Goal: Task Accomplishment & Management: Manage account settings

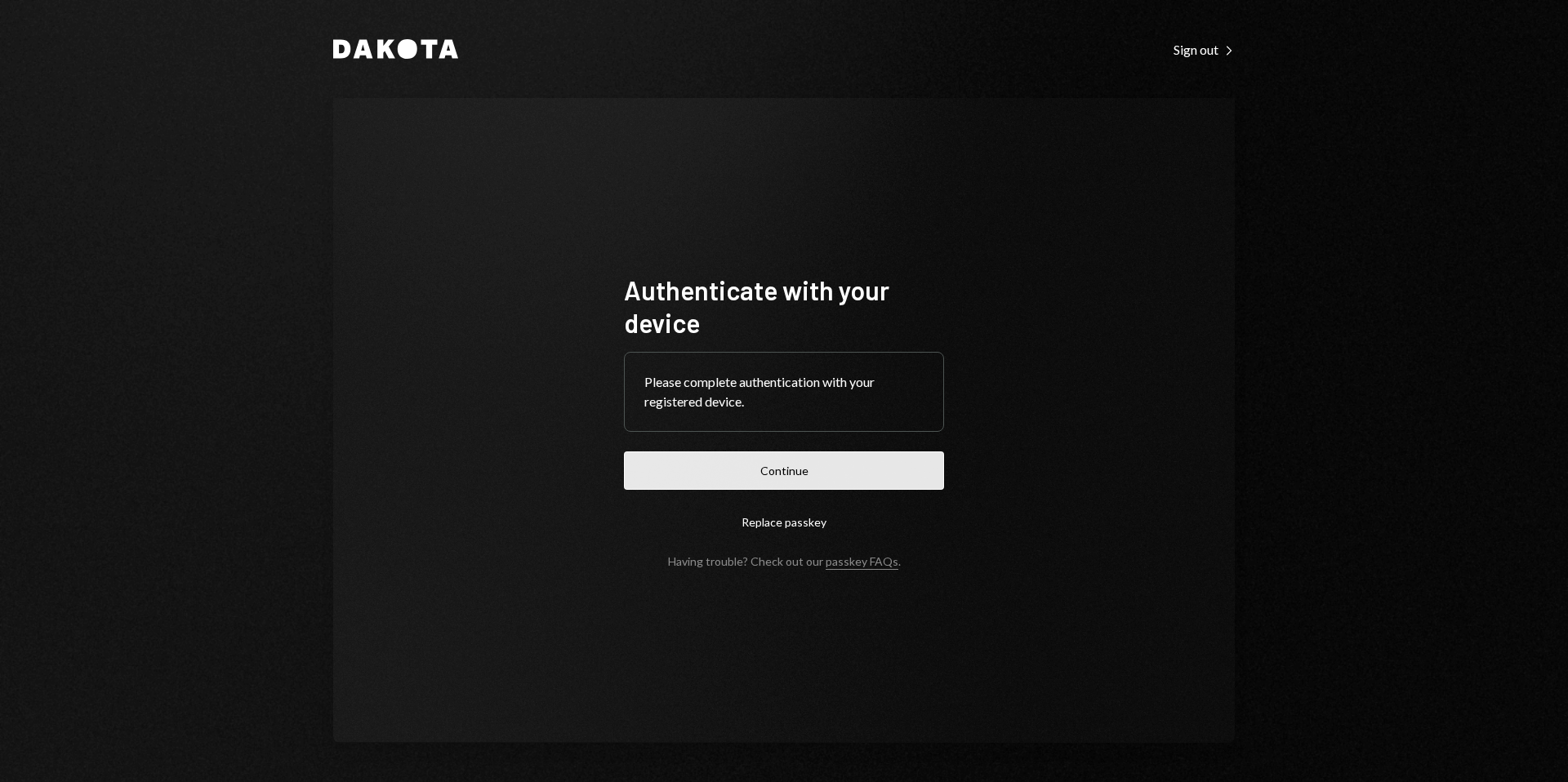
click at [785, 480] on button "Continue" at bounding box center [784, 471] width 321 height 38
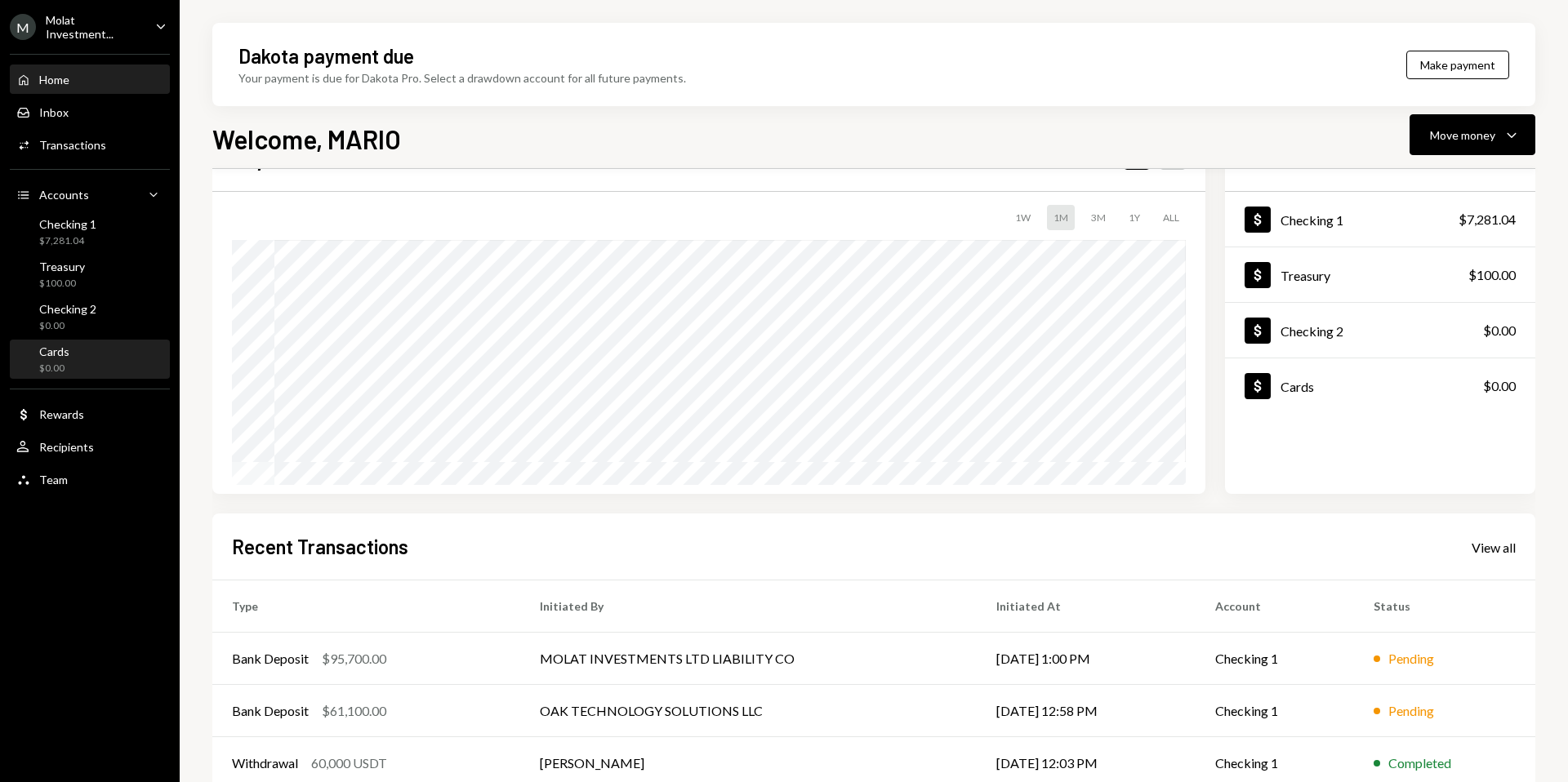
scroll to position [203, 0]
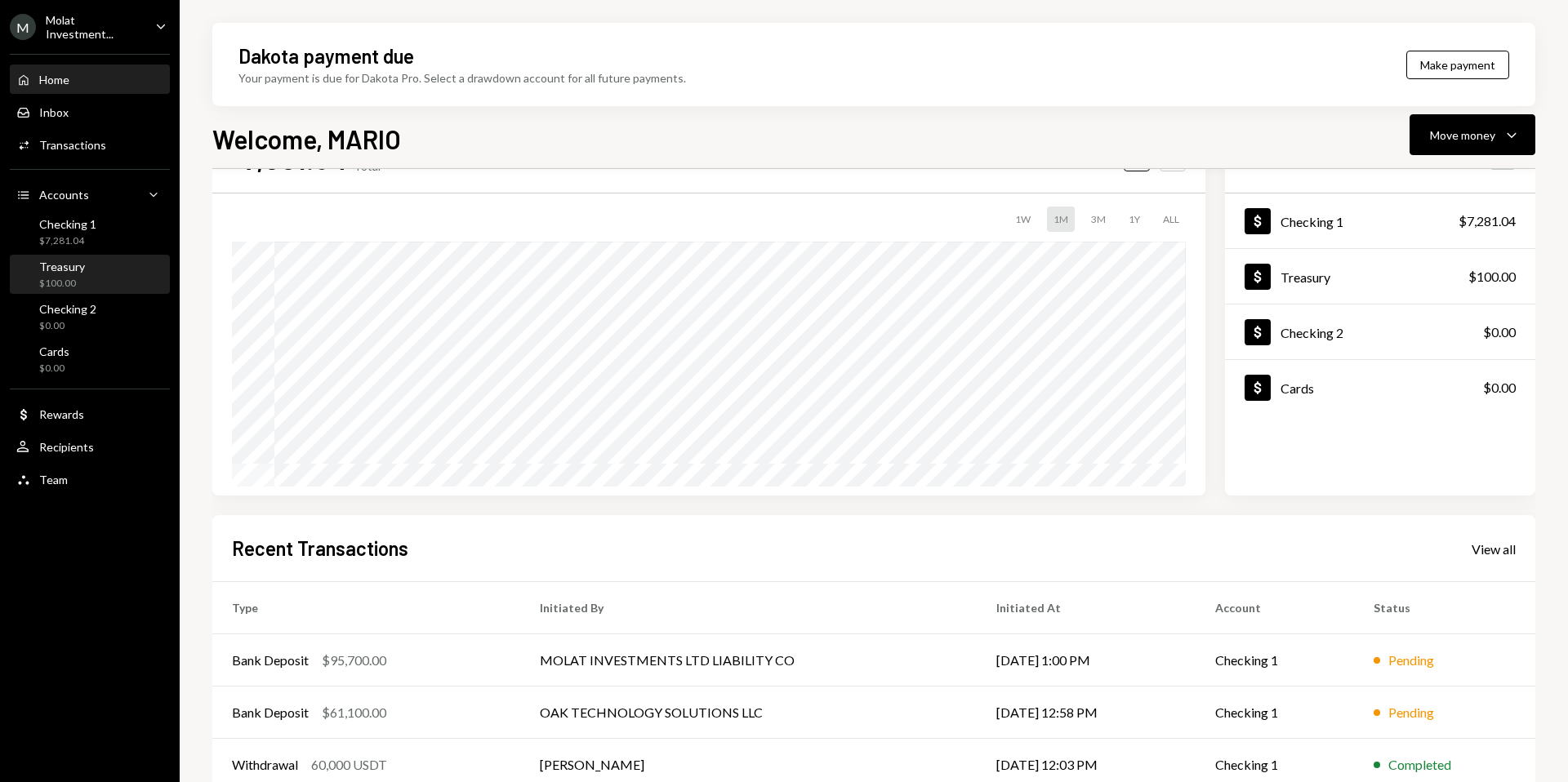
scroll to position [144, 0]
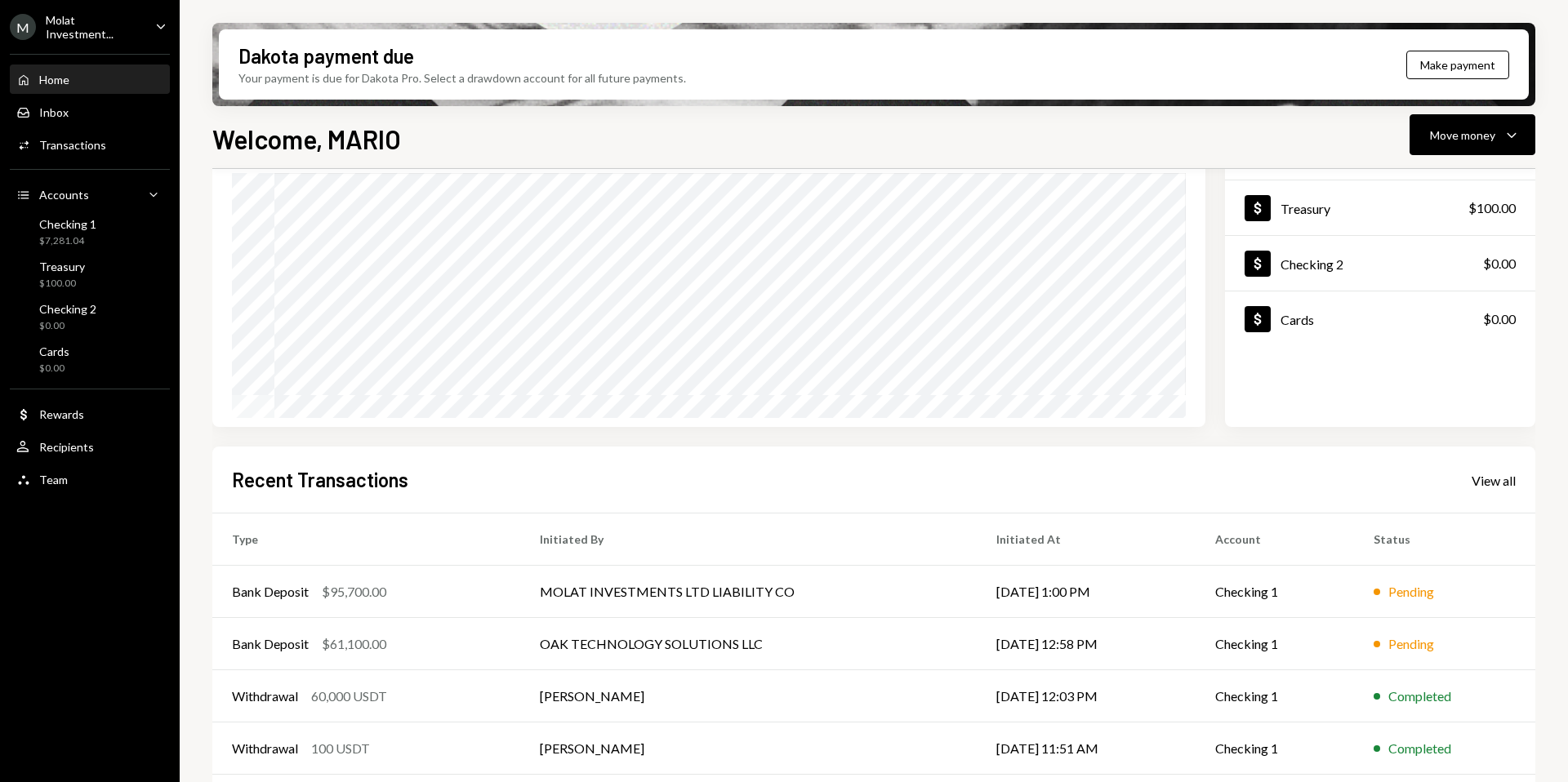
click at [43, 36] on div "M Molat Investment..." at bounding box center [75, 27] width 132 height 28
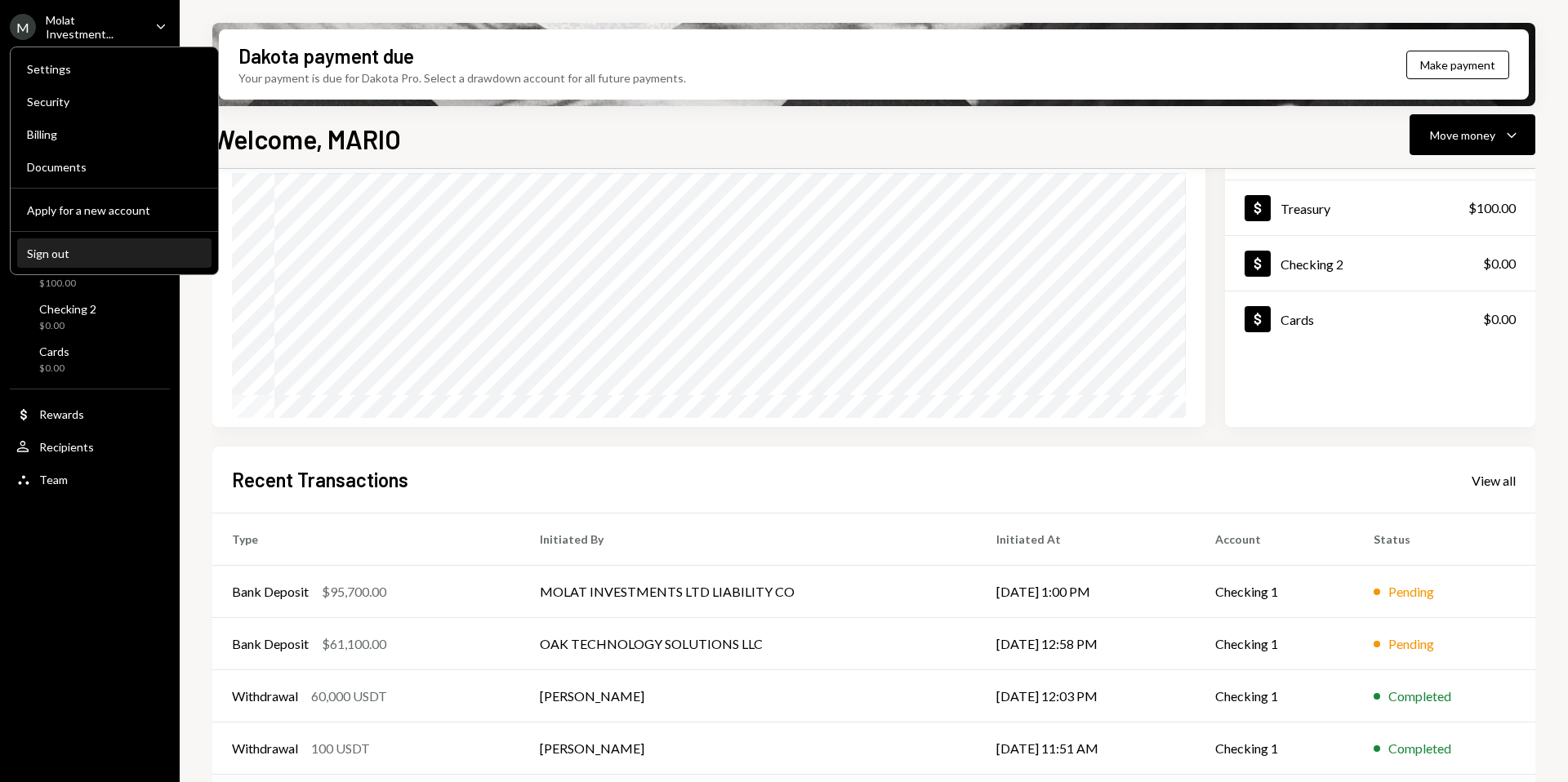
click at [92, 244] on button "Sign out" at bounding box center [114, 254] width 194 height 29
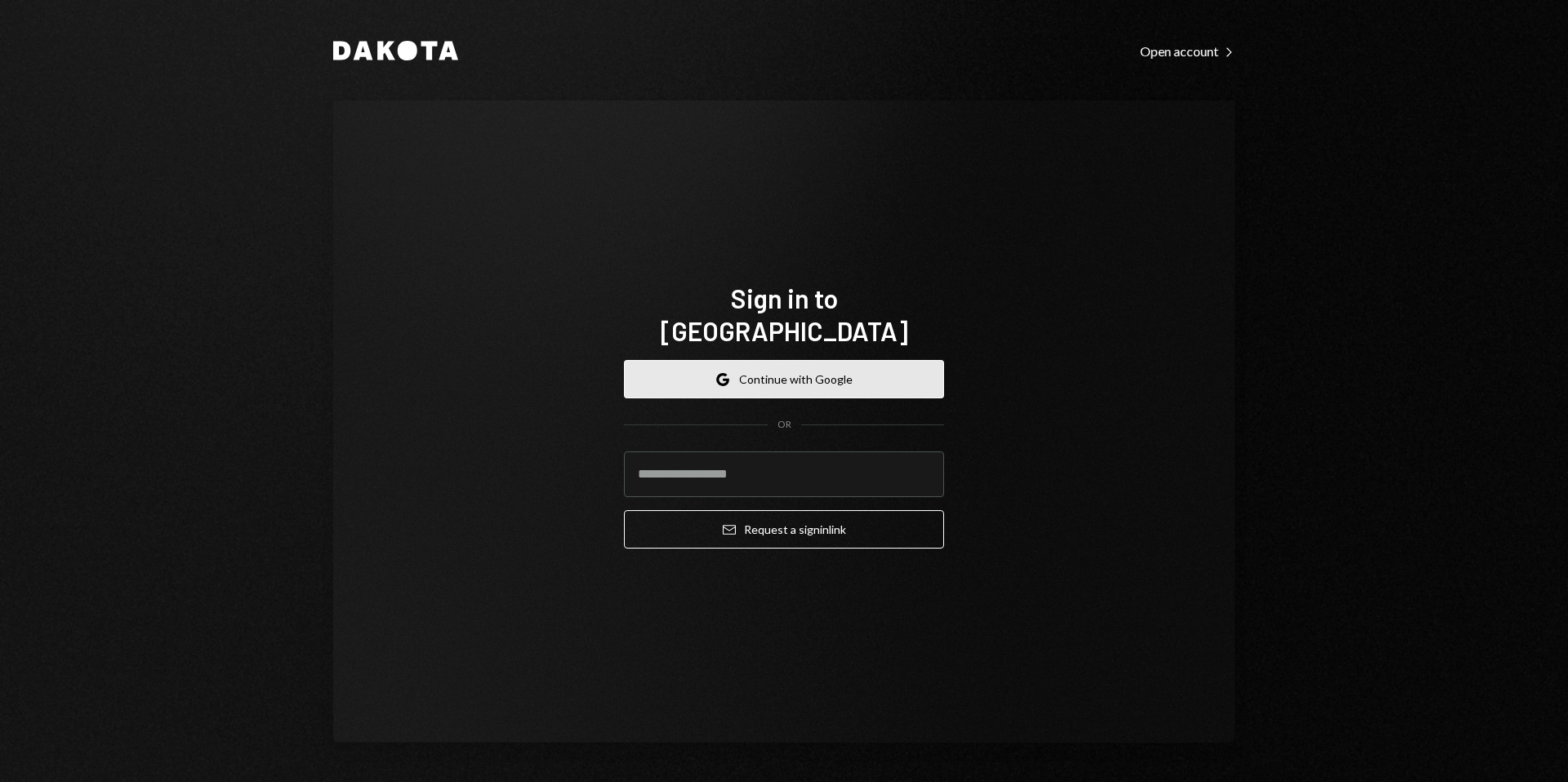
click at [724, 373] on icon "Google" at bounding box center [723, 380] width 13 height 13
